Goal: Navigation & Orientation: Find specific page/section

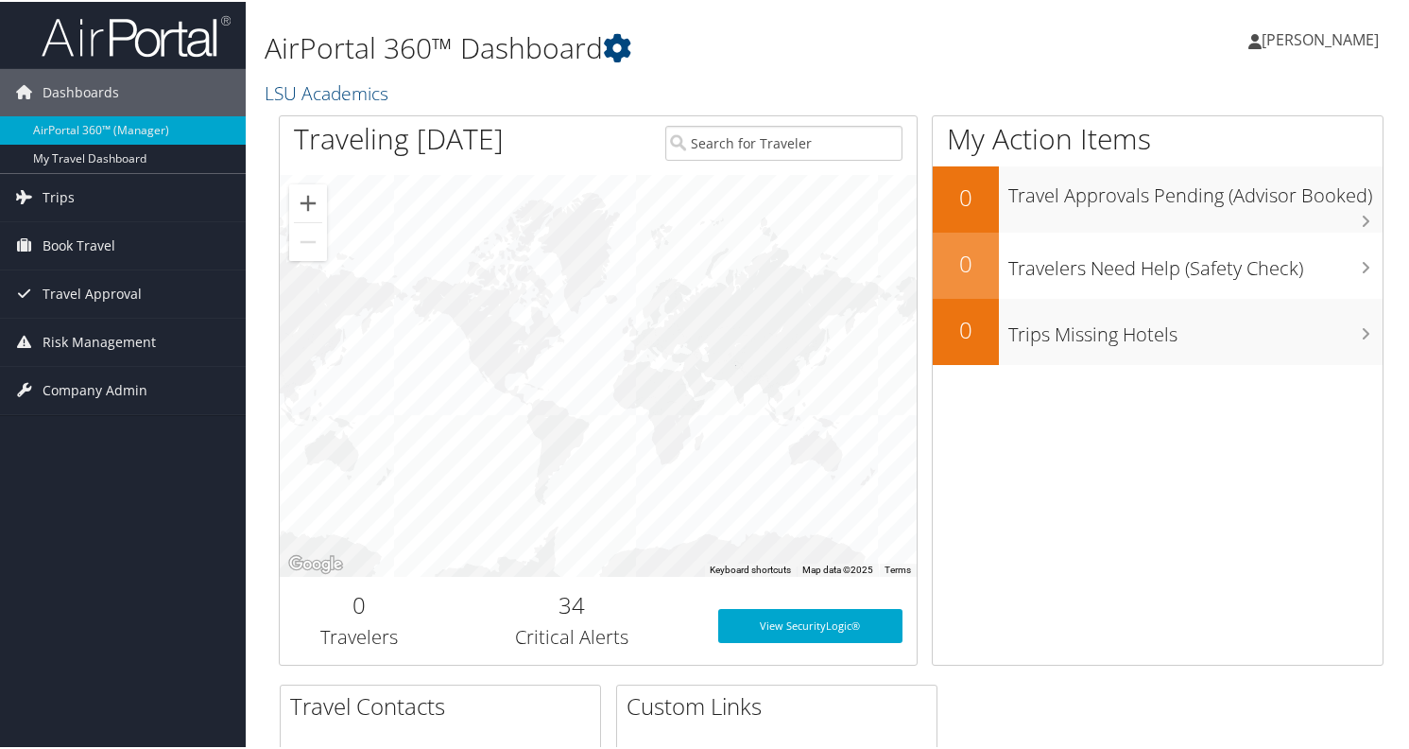
click at [1354, 30] on span "[PERSON_NAME]" at bounding box center [1320, 37] width 117 height 21
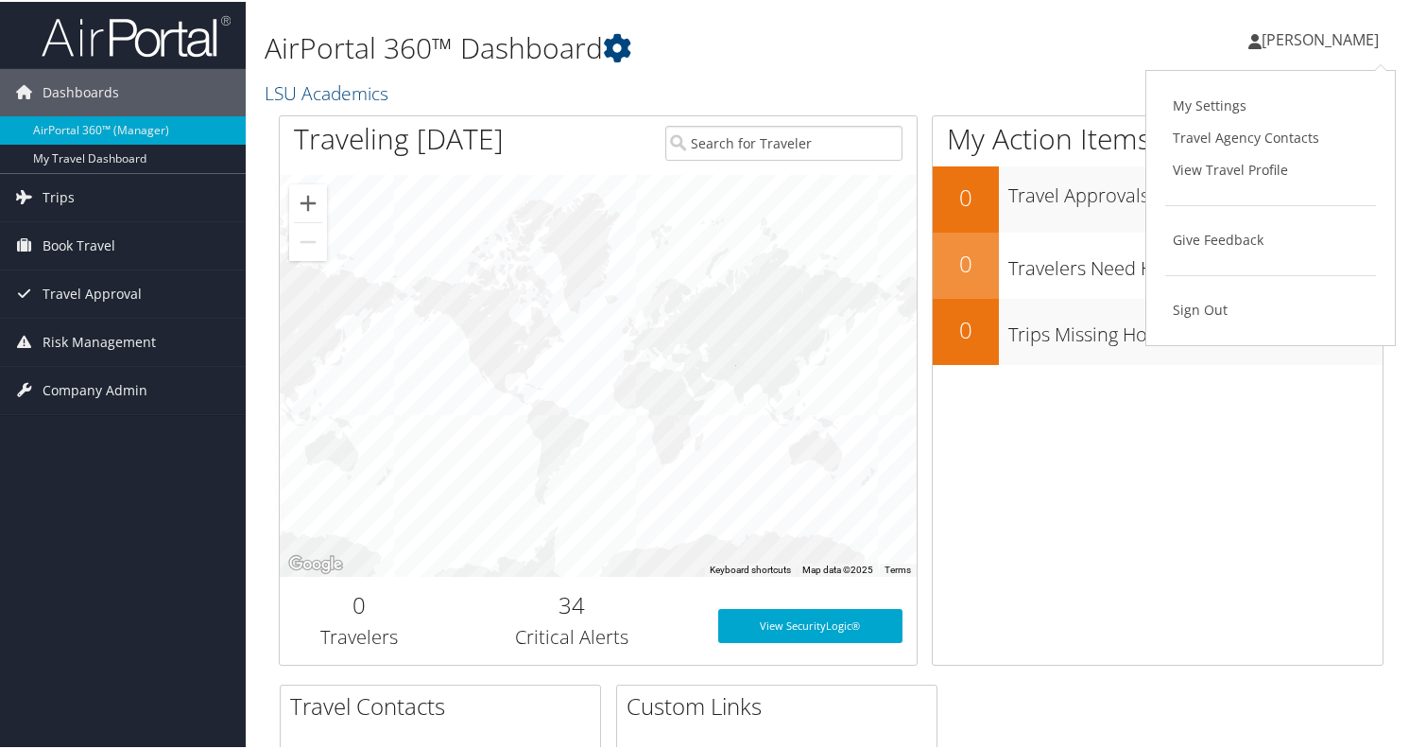
click at [859, 53] on h1 "AirPortal 360™ Dashboard" at bounding box center [642, 46] width 755 height 40
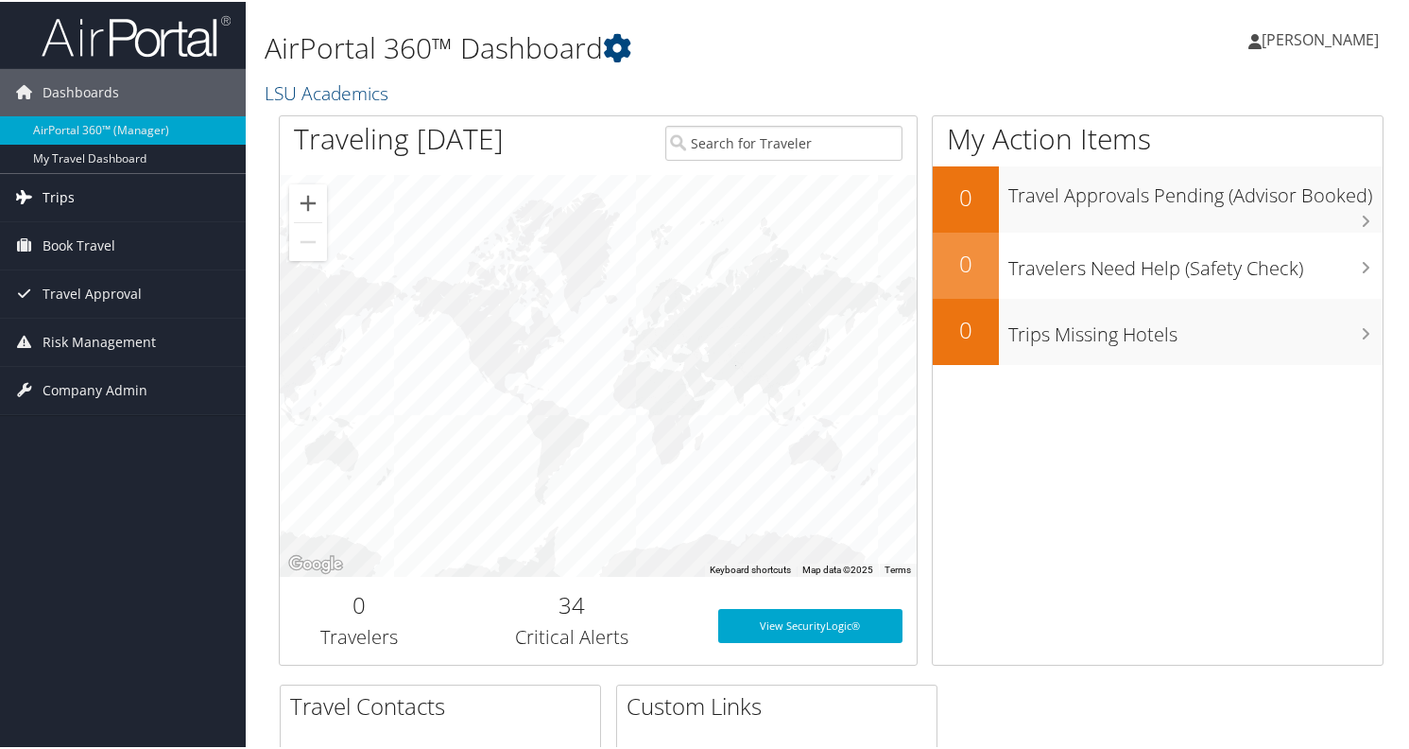
click at [68, 192] on span "Trips" at bounding box center [59, 195] width 32 height 47
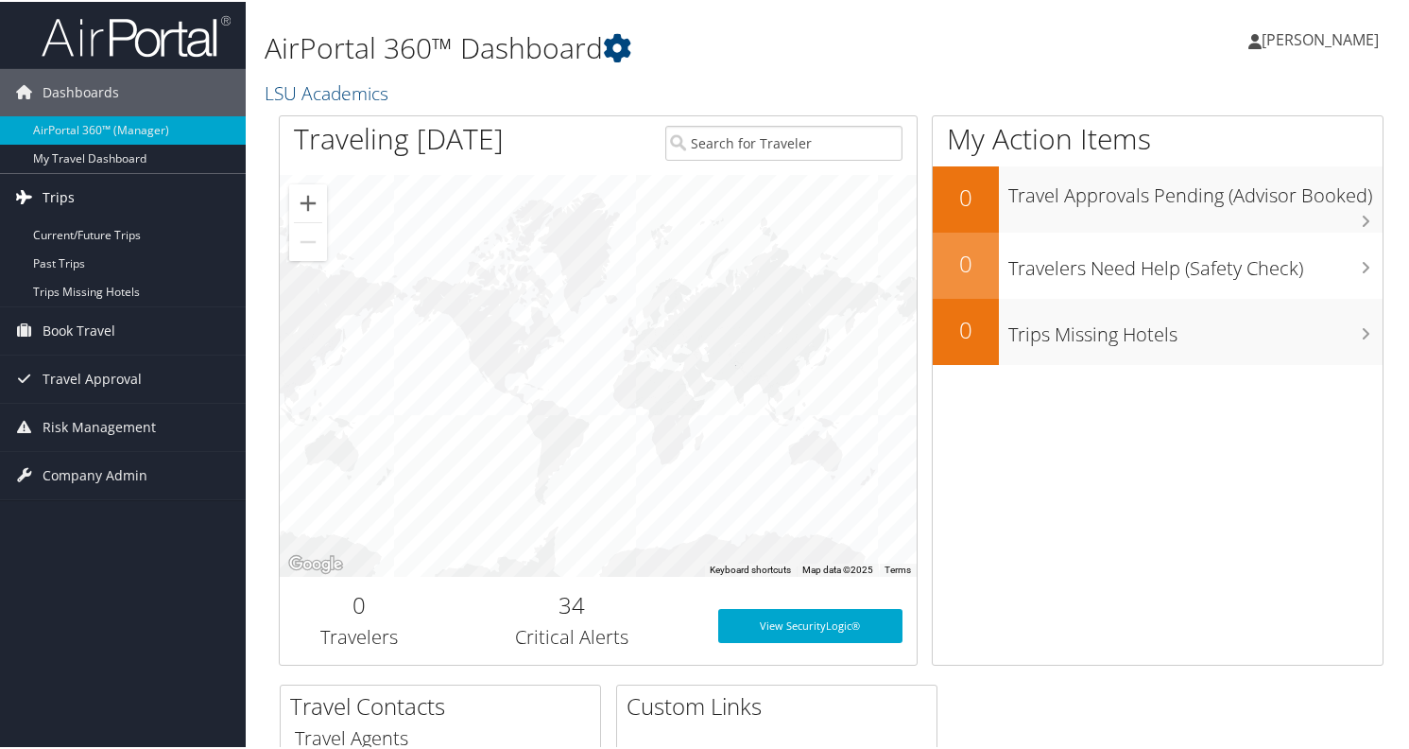
click at [60, 197] on span "Trips" at bounding box center [59, 195] width 32 height 47
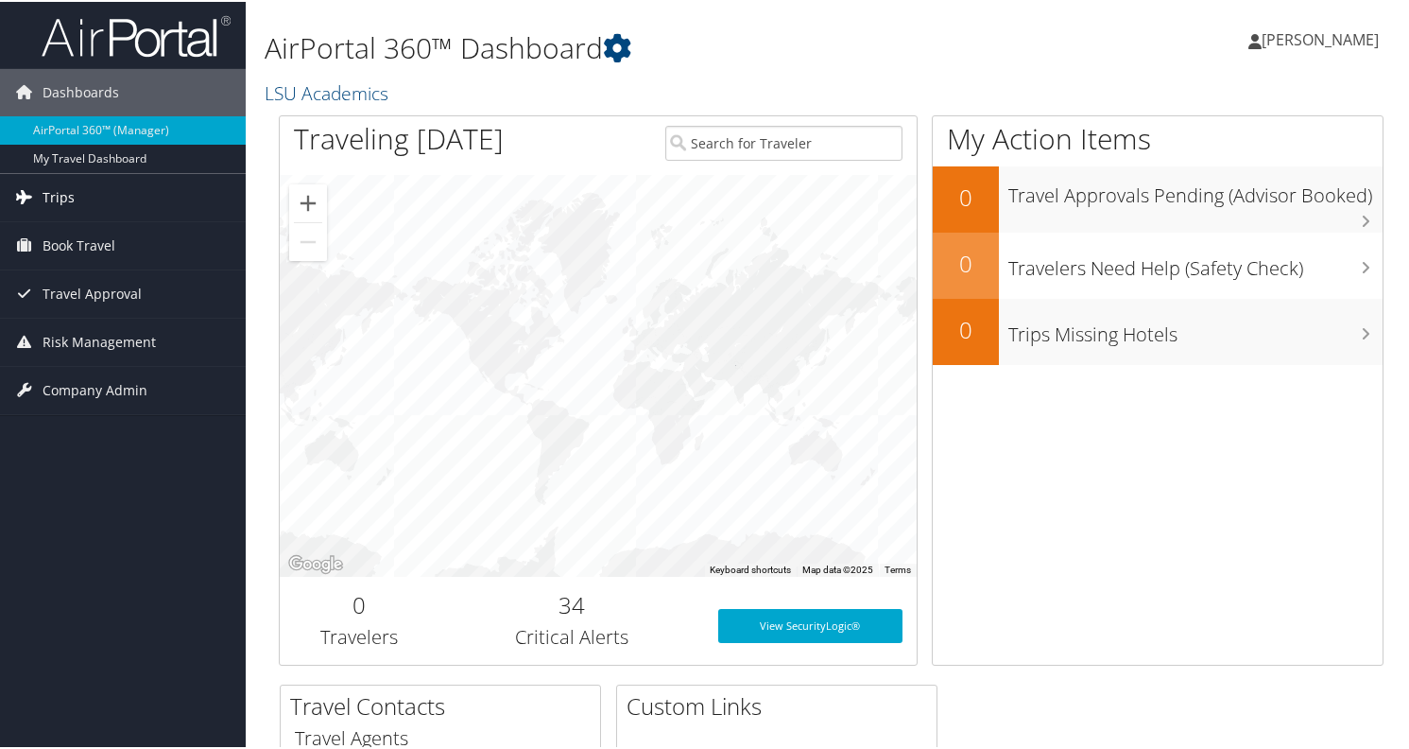
click at [60, 197] on span "Trips" at bounding box center [59, 195] width 32 height 47
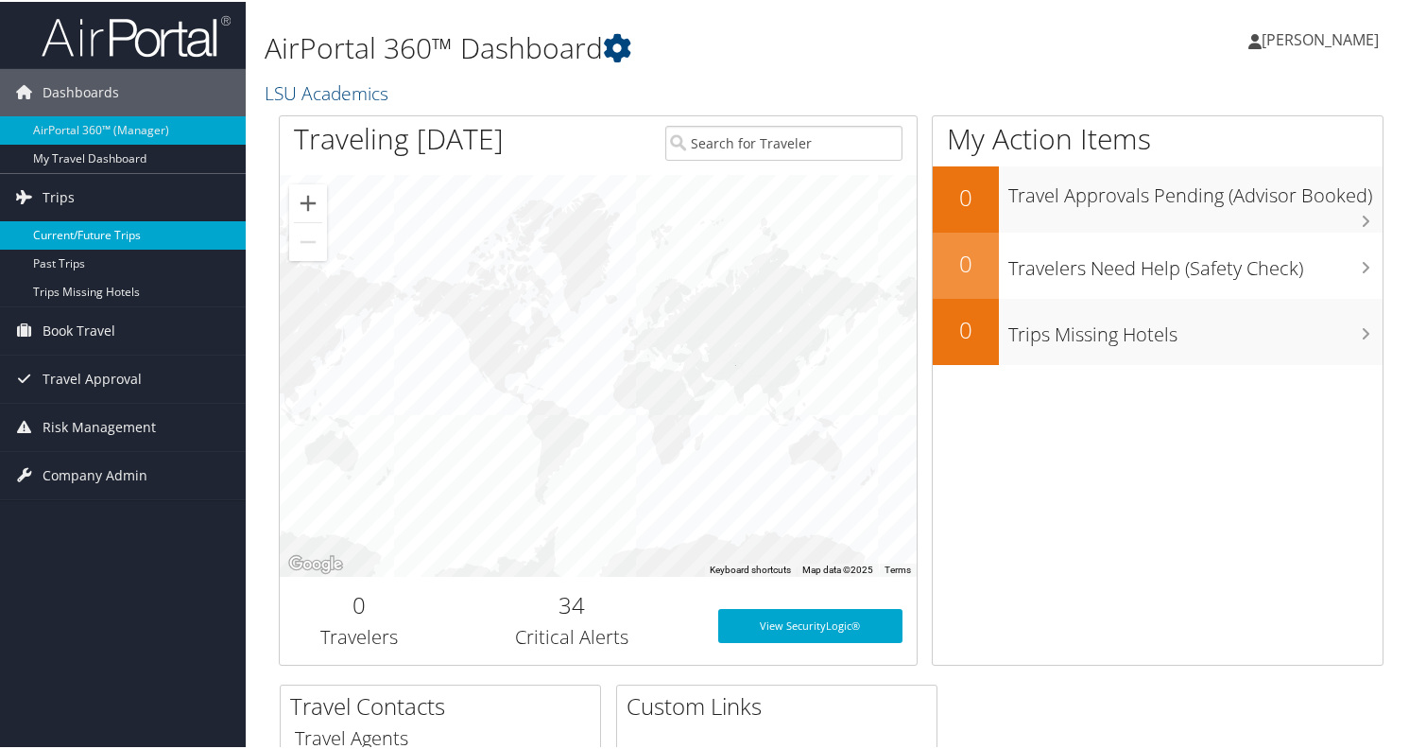
click at [60, 225] on link "Current/Future Trips" at bounding box center [123, 233] width 246 height 28
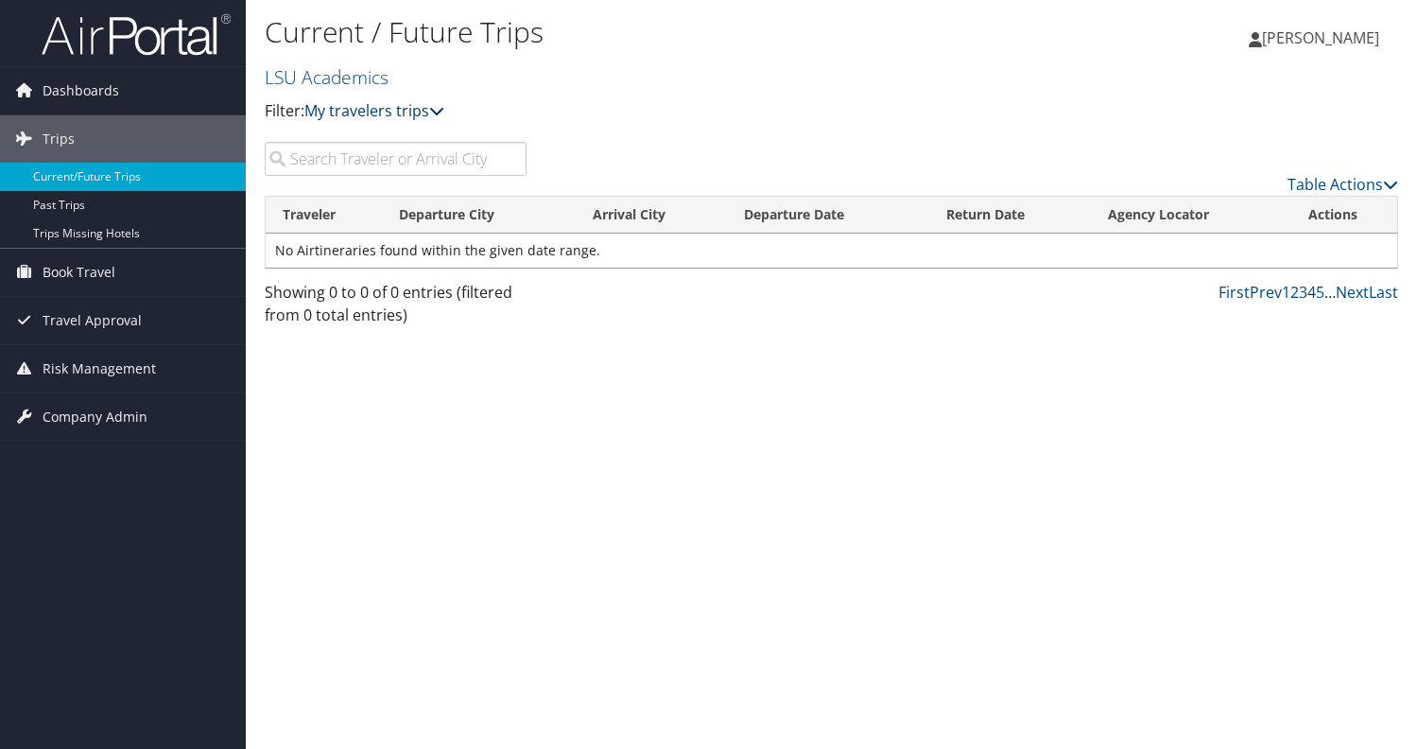
click at [439, 107] on icon at bounding box center [436, 110] width 15 height 15
click at [439, 106] on icon at bounding box center [436, 110] width 15 height 15
click at [377, 155] on input "search" at bounding box center [396, 159] width 262 height 34
click at [298, 162] on input "lacy Dicharry" at bounding box center [396, 159] width 262 height 34
click at [322, 157] on input "lacy Dicharry" at bounding box center [396, 159] width 262 height 34
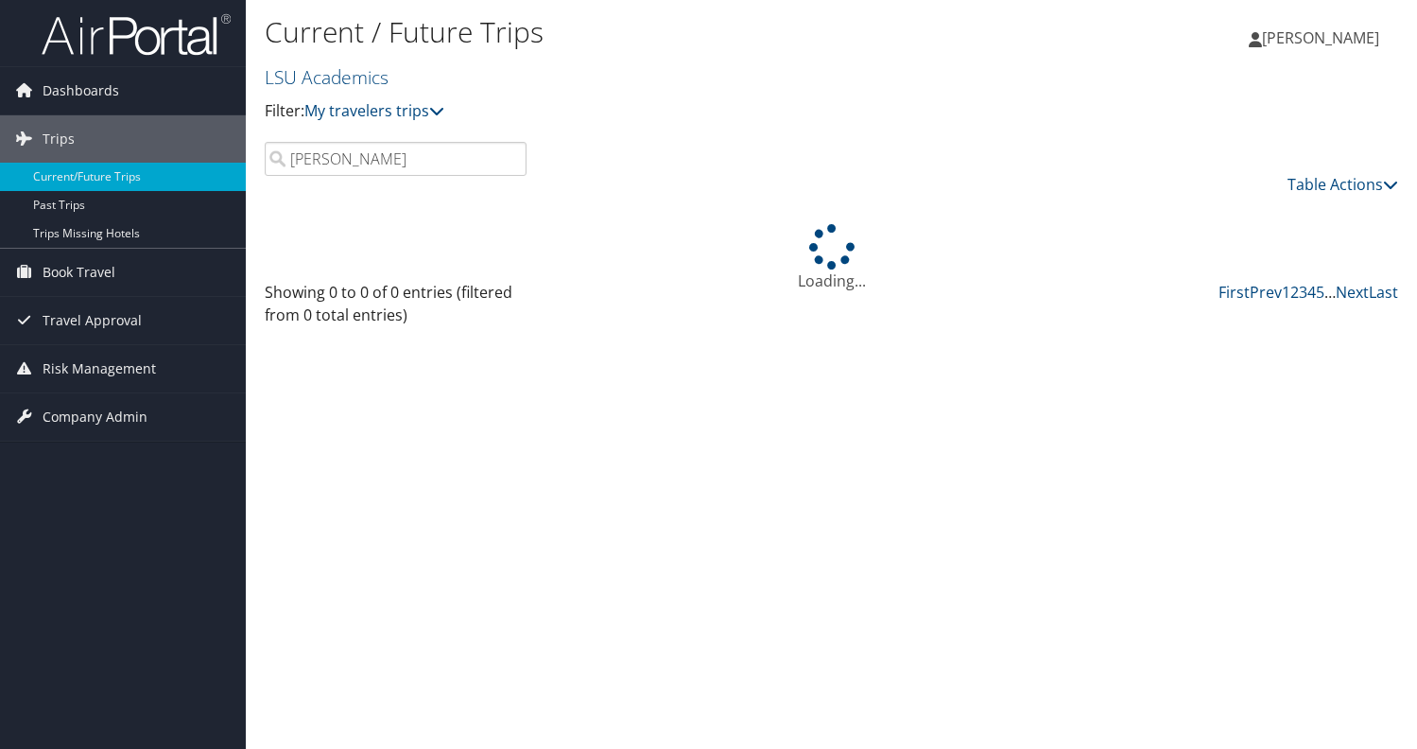
click at [362, 154] on input "Dicharry" at bounding box center [396, 159] width 262 height 34
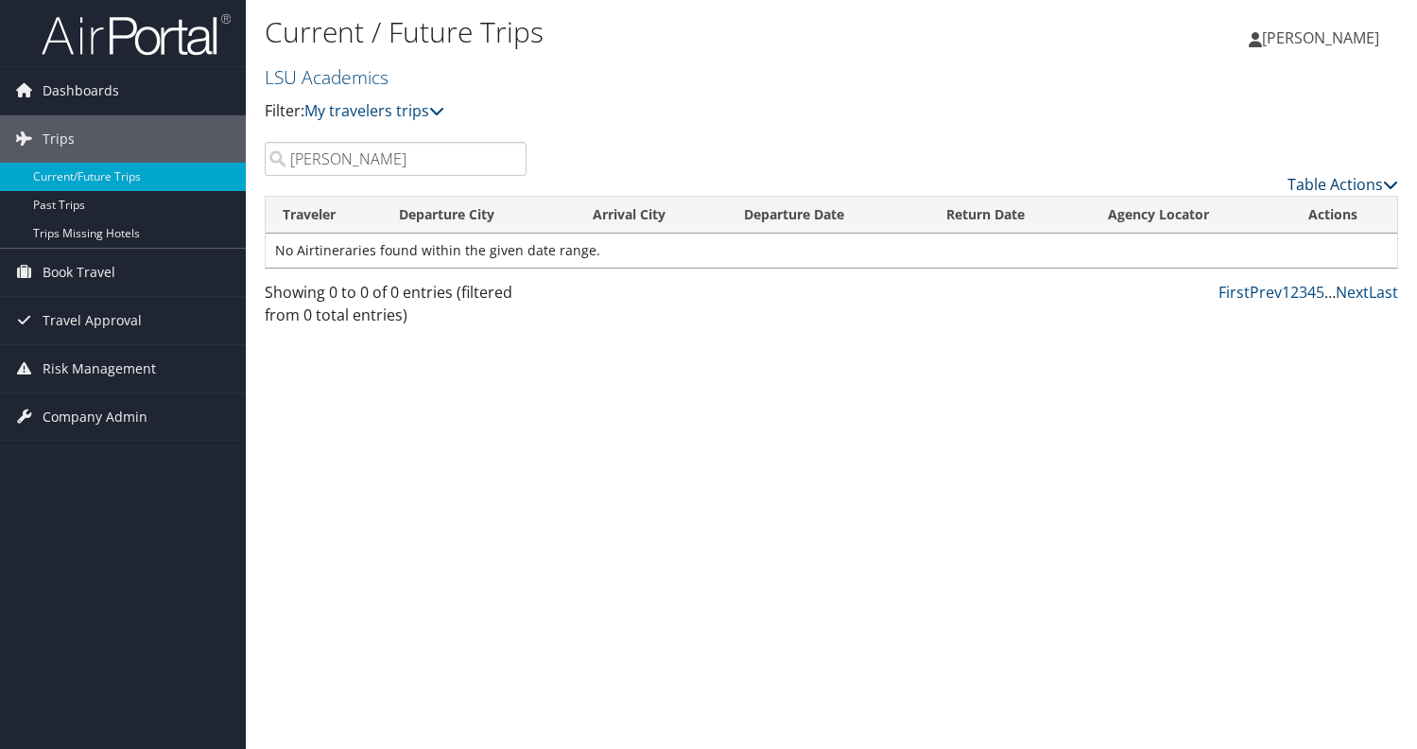
type input "Dicharry"
click at [1367, 186] on link "Table Actions" at bounding box center [1342, 184] width 111 height 21
click at [978, 197] on div at bounding box center [708, 374] width 1417 height 749
click at [57, 229] on link "Trips Missing Hotels" at bounding box center [123, 233] width 246 height 28
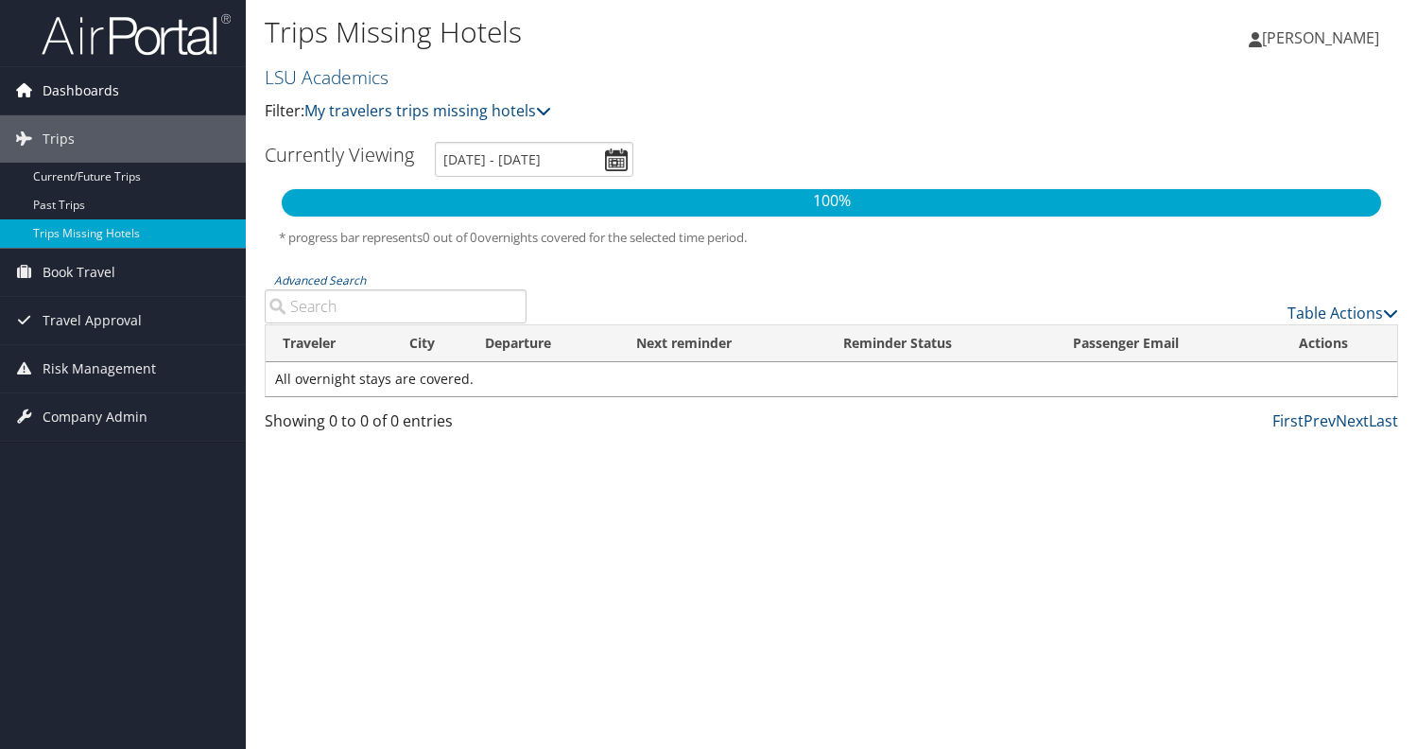
click at [60, 86] on span "Dashboards" at bounding box center [81, 90] width 77 height 47
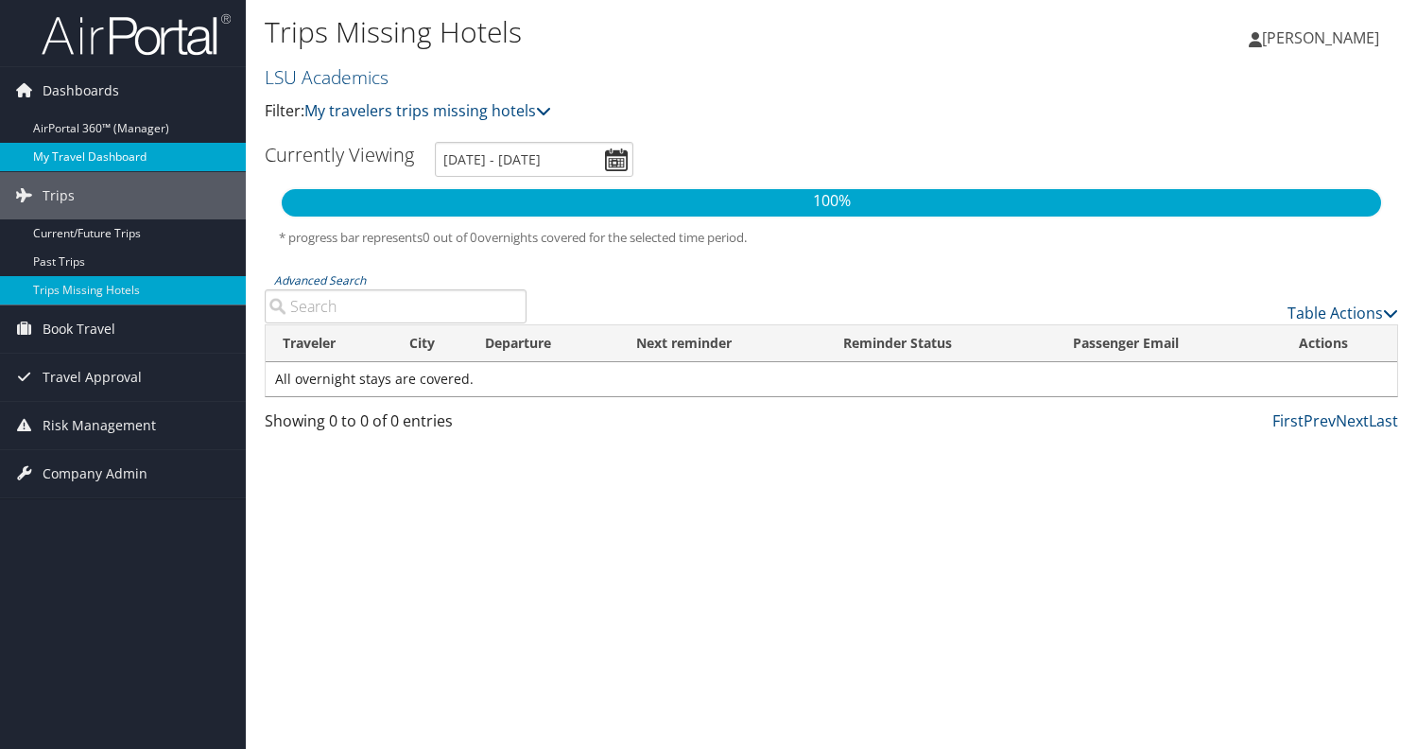
click at [84, 156] on link "My Travel Dashboard" at bounding box center [123, 157] width 246 height 28
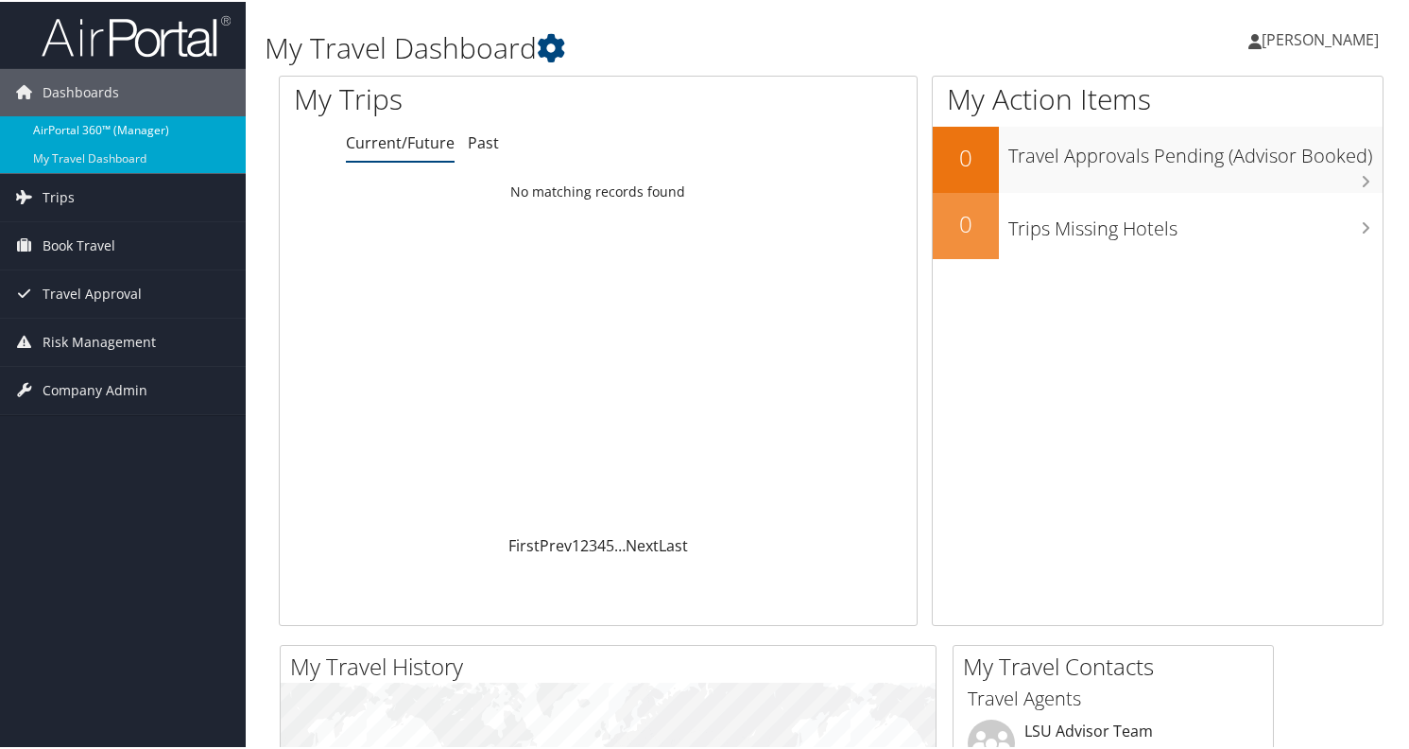
click at [75, 119] on link "AirPortal 360™ (Manager)" at bounding box center [123, 128] width 246 height 28
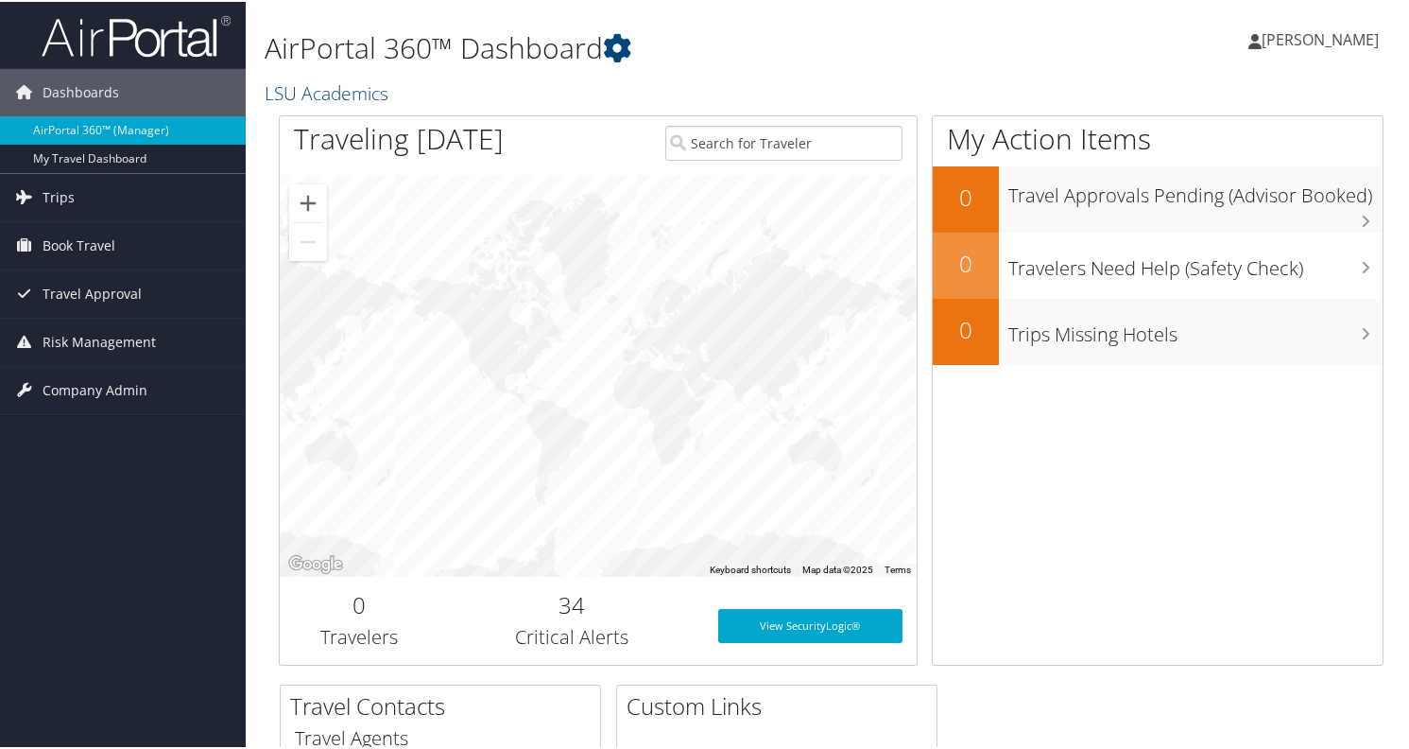
click at [1331, 33] on span "[PERSON_NAME]" at bounding box center [1320, 37] width 117 height 21
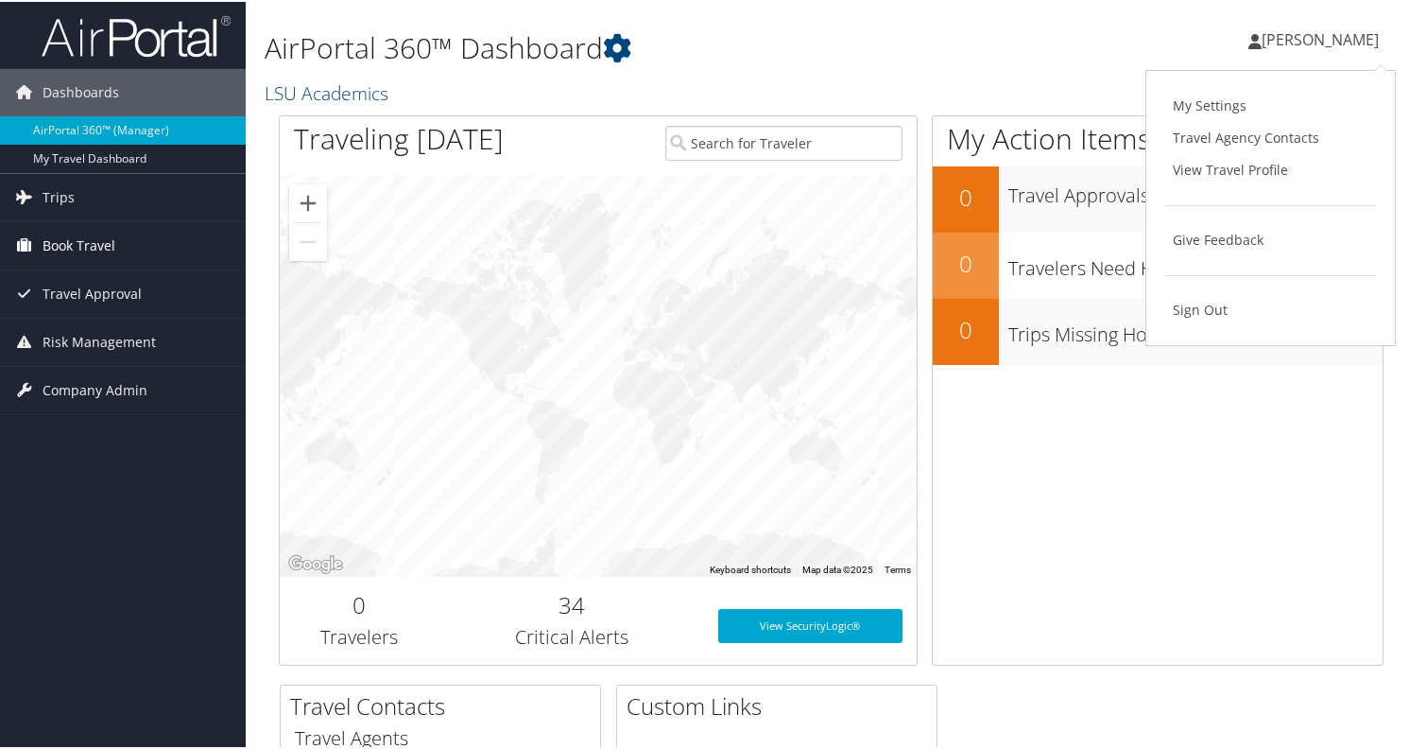
click at [70, 250] on span "Book Travel" at bounding box center [79, 243] width 73 height 47
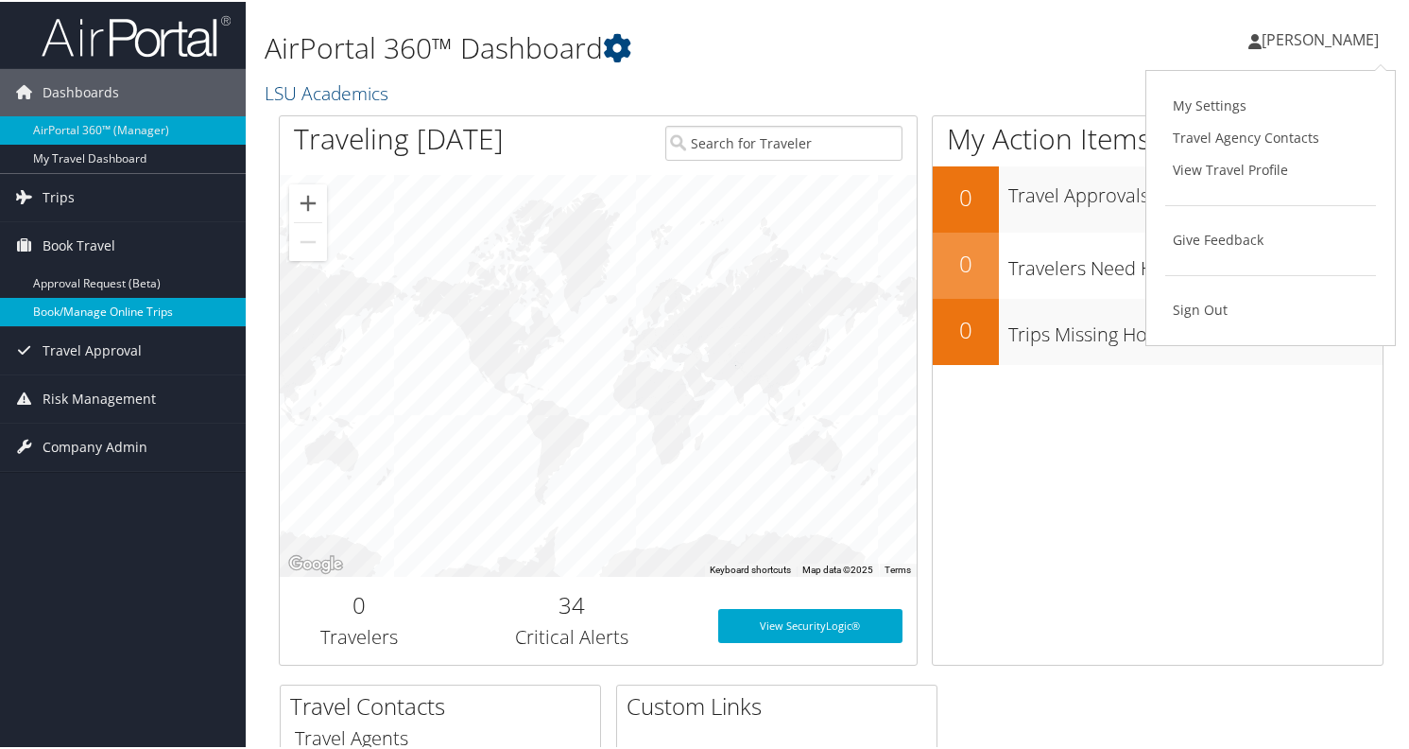
click at [68, 309] on link "Book/Manage Online Trips" at bounding box center [123, 310] width 246 height 28
